Goal: Task Accomplishment & Management: Use online tool/utility

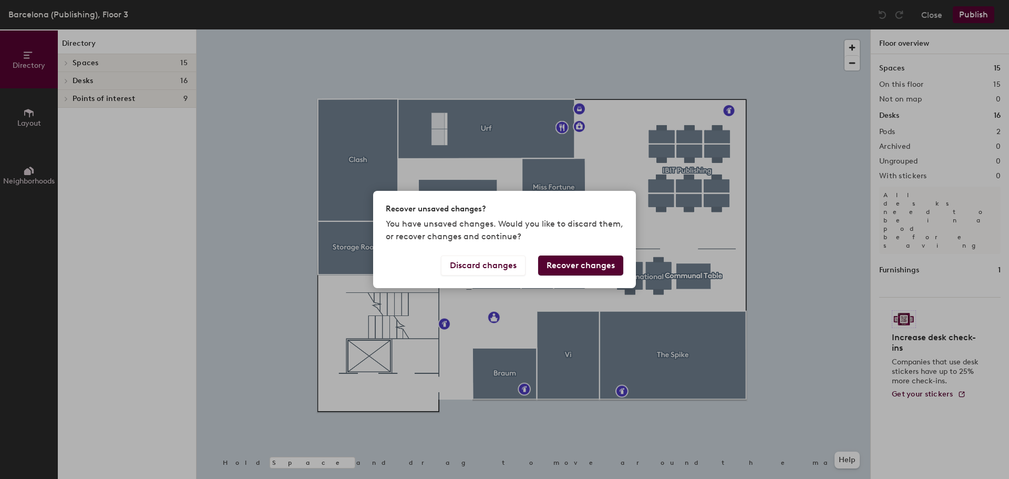
click at [623, 138] on div "Recover unsaved changes? You have unsaved changes. Would you like to discard th…" at bounding box center [504, 239] width 1009 height 479
click at [514, 268] on button "Discard changes" at bounding box center [483, 265] width 85 height 20
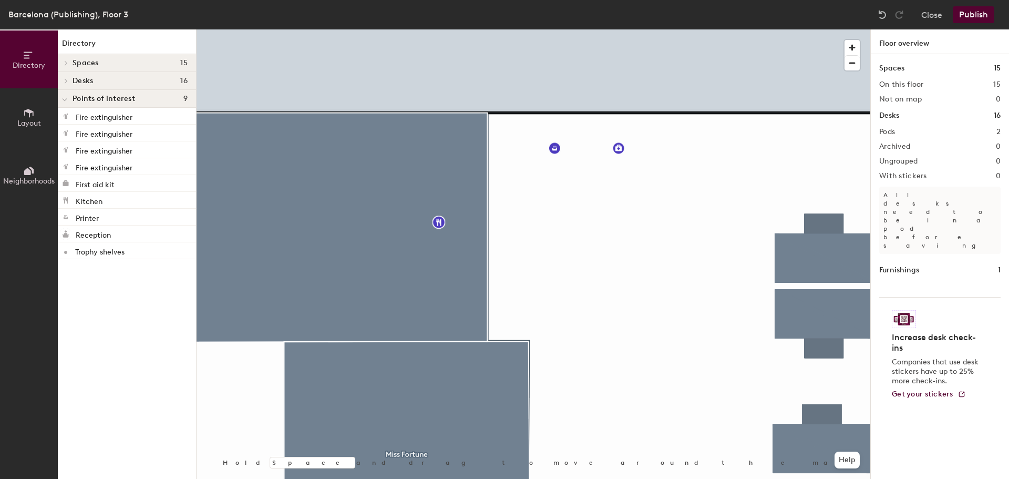
click at [30, 117] on icon at bounding box center [29, 113] width 12 height 12
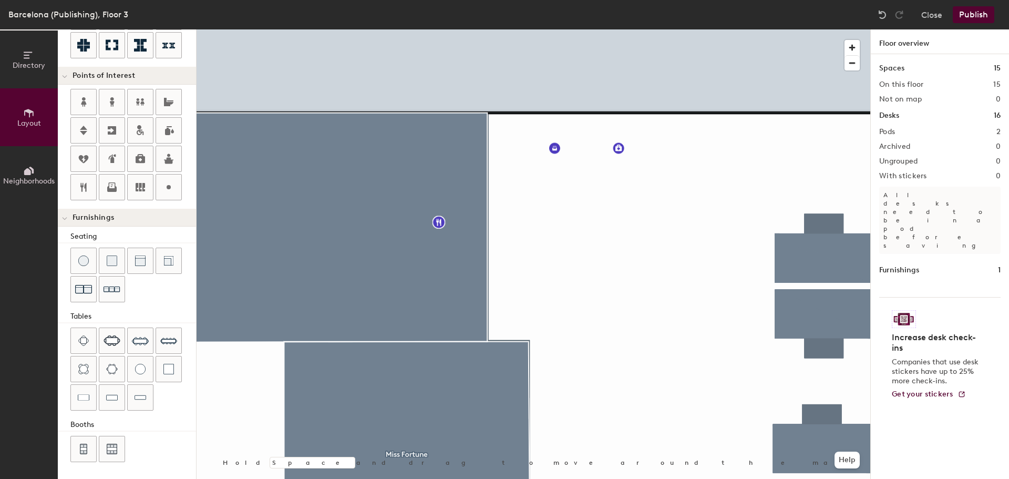
scroll to position [27, 0]
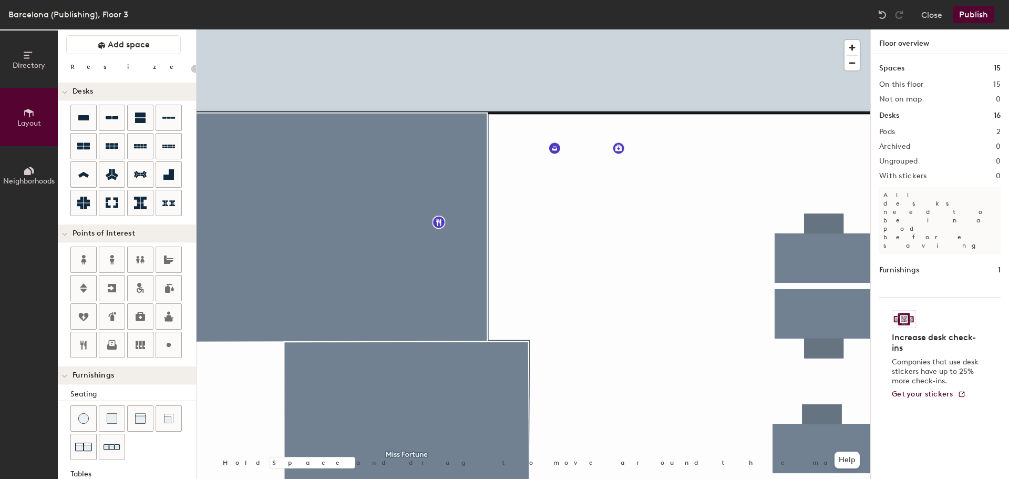
click at [558, 142] on div "Directory Layout Neighborhoods Layout Add space Resize Desks Points of Interest…" at bounding box center [504, 253] width 1009 height 449
type input "260"
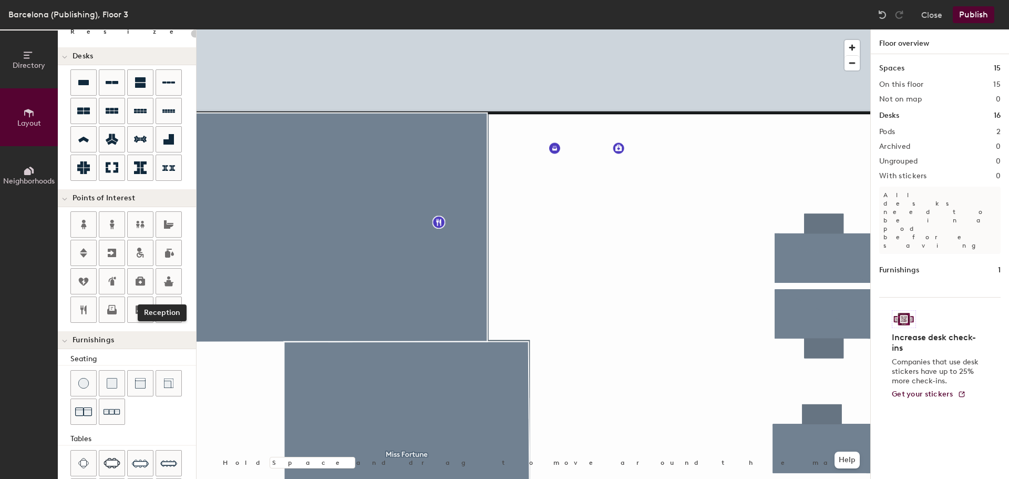
scroll to position [80, 0]
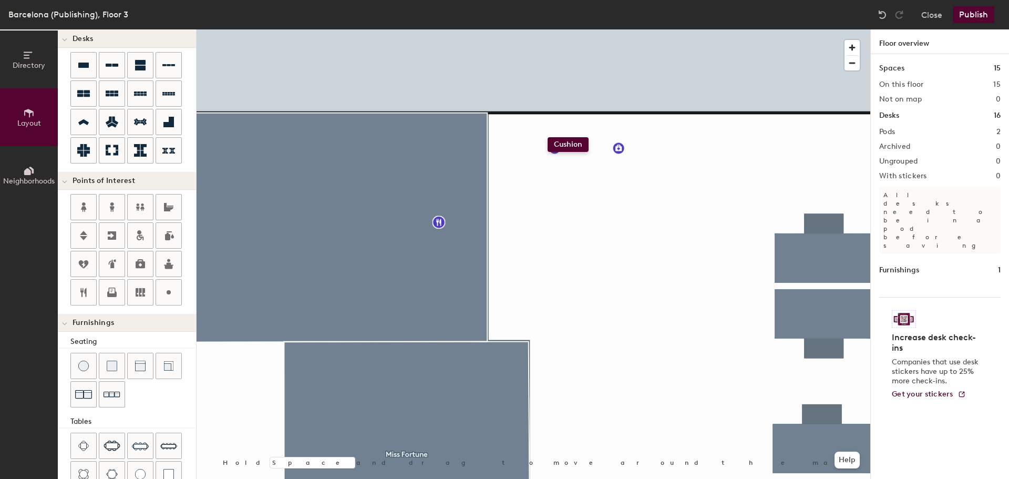
click at [547, 137] on div "Directory Layout Neighborhoods Layout Add space Resize Desks Points of Interest…" at bounding box center [504, 253] width 1009 height 449
drag, startPoint x: 117, startPoint y: 372, endPoint x: 582, endPoint y: 173, distance: 506.1
click at [582, 29] on div at bounding box center [533, 29] width 674 height 0
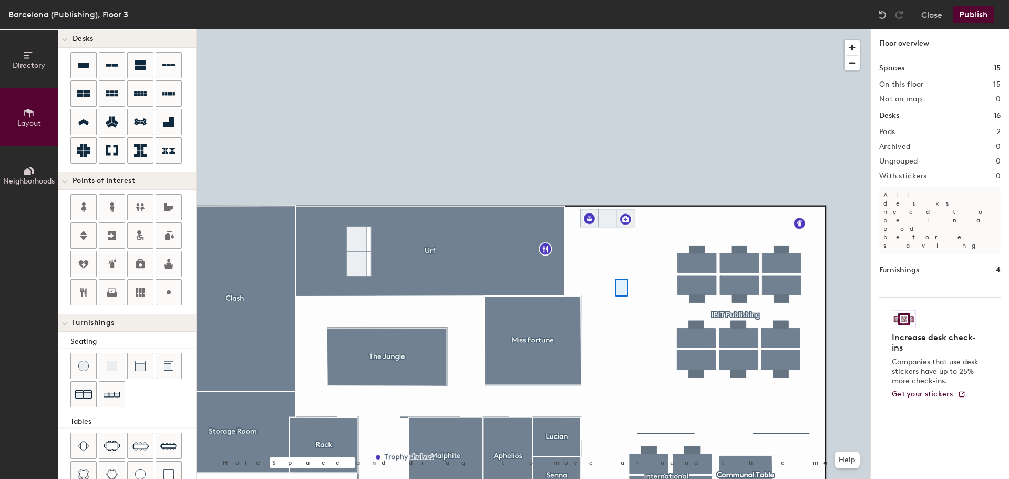
click at [615, 29] on div at bounding box center [533, 29] width 674 height 0
click at [496, 212] on div "Directory Layout Neighborhoods Layout Add space Resize Desks Points of Interest…" at bounding box center [504, 253] width 1009 height 449
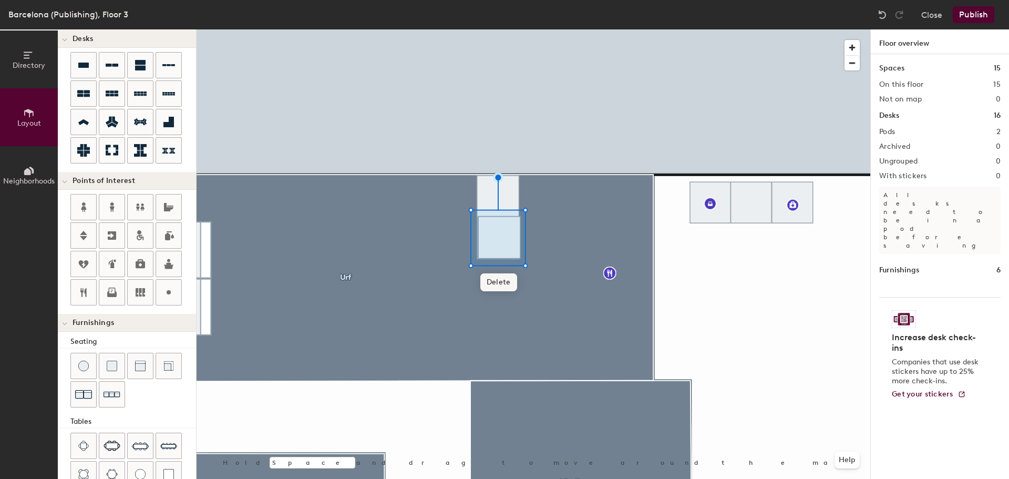
click at [506, 283] on span "Delete" at bounding box center [498, 282] width 37 height 18
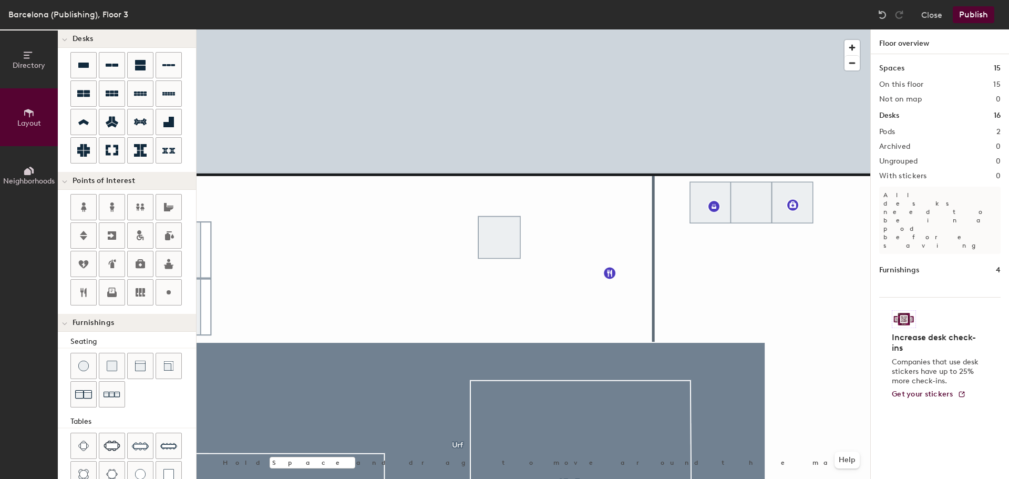
click at [573, 29] on div at bounding box center [533, 29] width 674 height 0
click at [454, 29] on div at bounding box center [533, 29] width 674 height 0
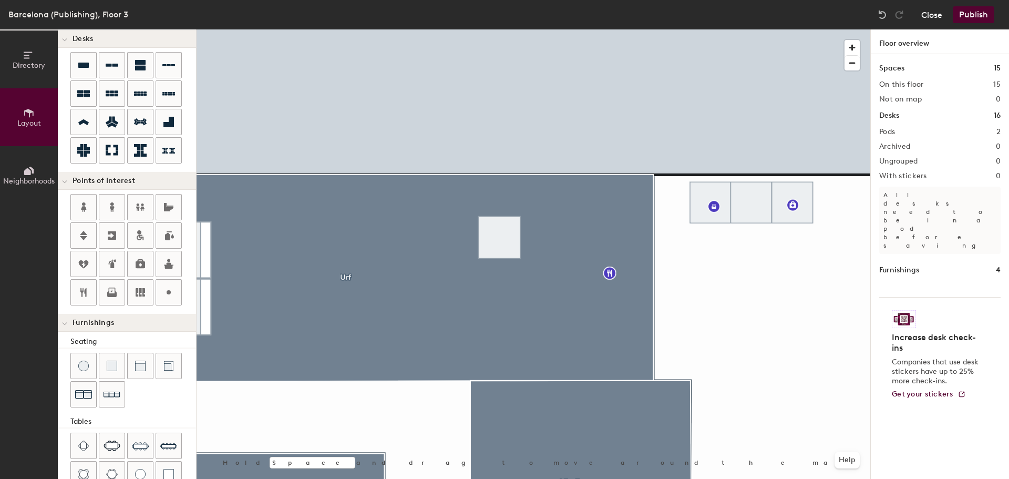
click at [926, 16] on button "Close" at bounding box center [931, 14] width 21 height 17
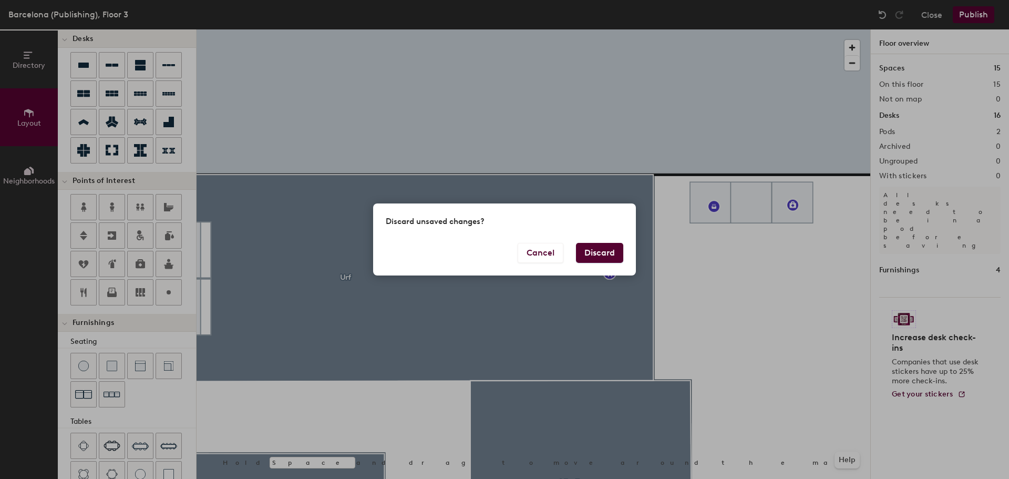
click at [596, 259] on button "Discard" at bounding box center [599, 253] width 47 height 20
type input "20"
